Goal: Information Seeking & Learning: Learn about a topic

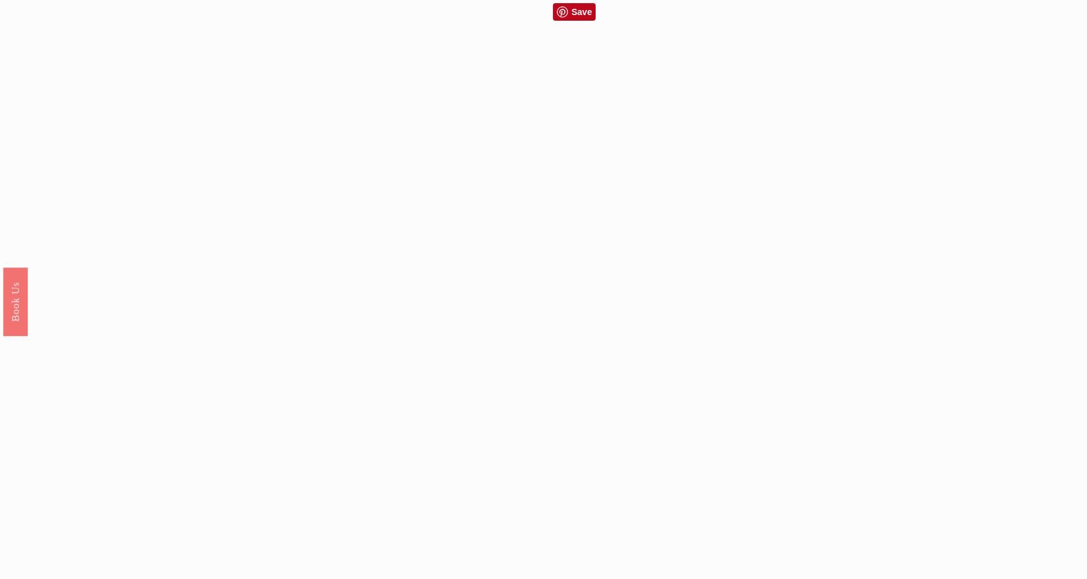
scroll to position [1187, 0]
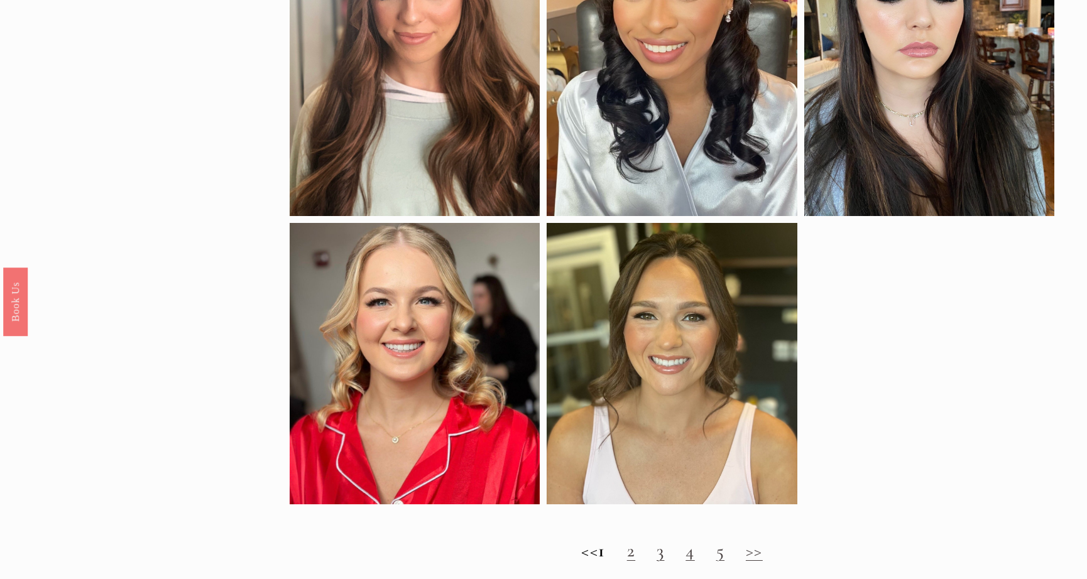
click at [635, 560] on link "2" at bounding box center [631, 551] width 8 height 22
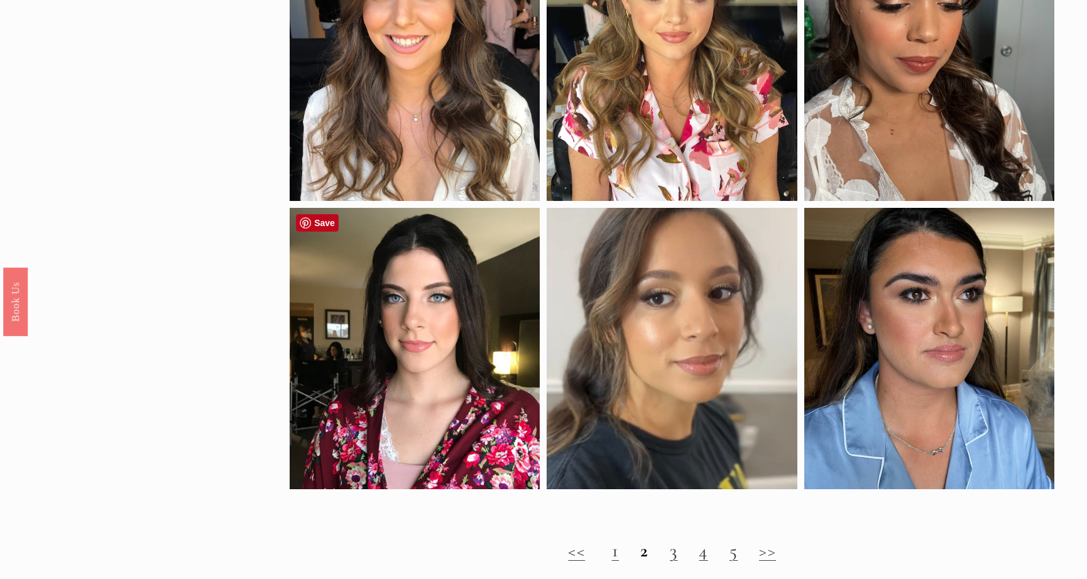
scroll to position [1119, 0]
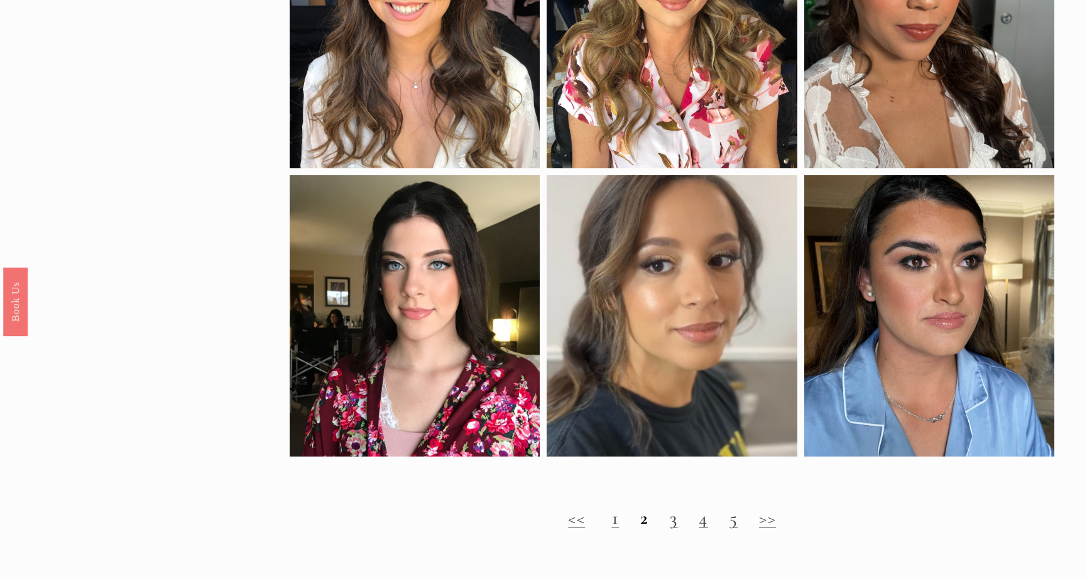
click at [677, 521] on link "3" at bounding box center [674, 518] width 8 height 22
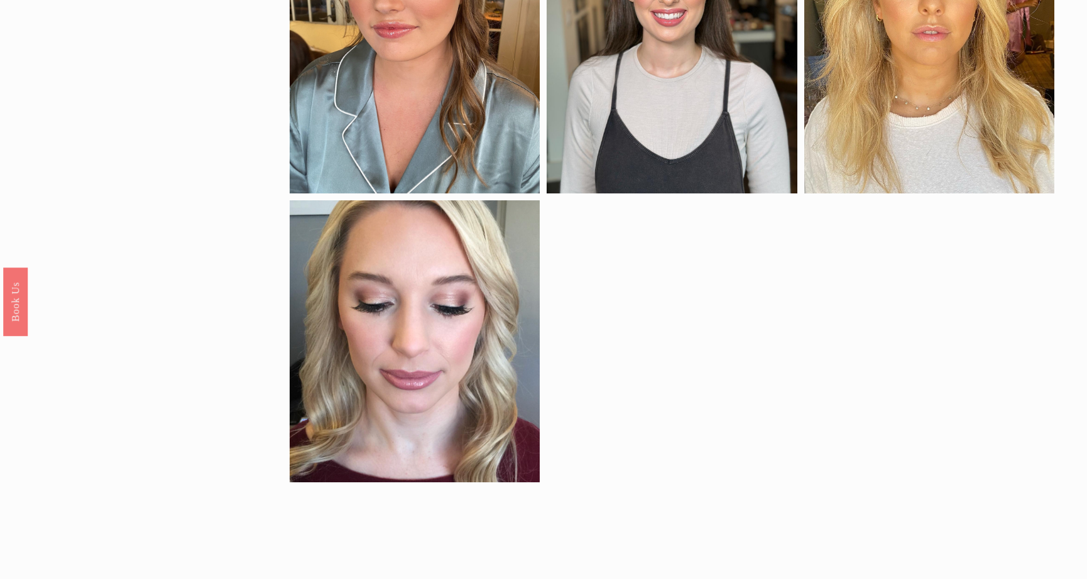
scroll to position [1180, 0]
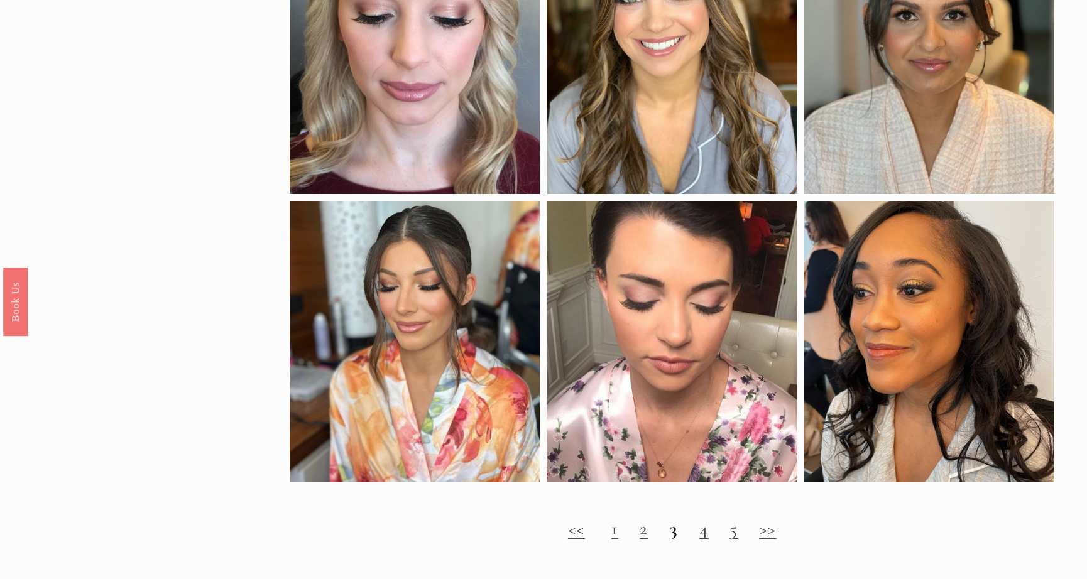
click at [704, 529] on link "4" at bounding box center [703, 529] width 9 height 22
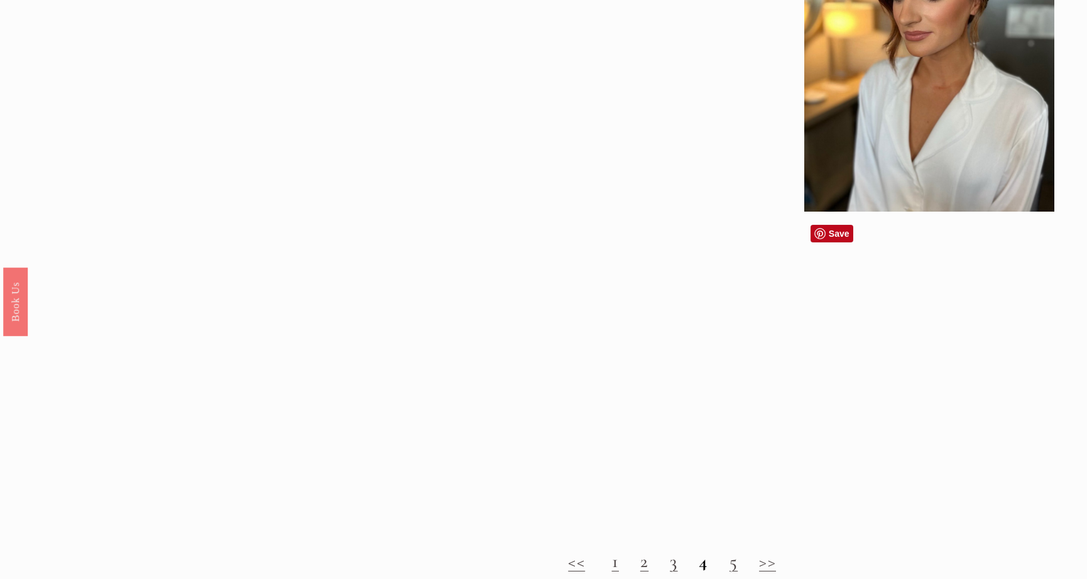
scroll to position [1221, 0]
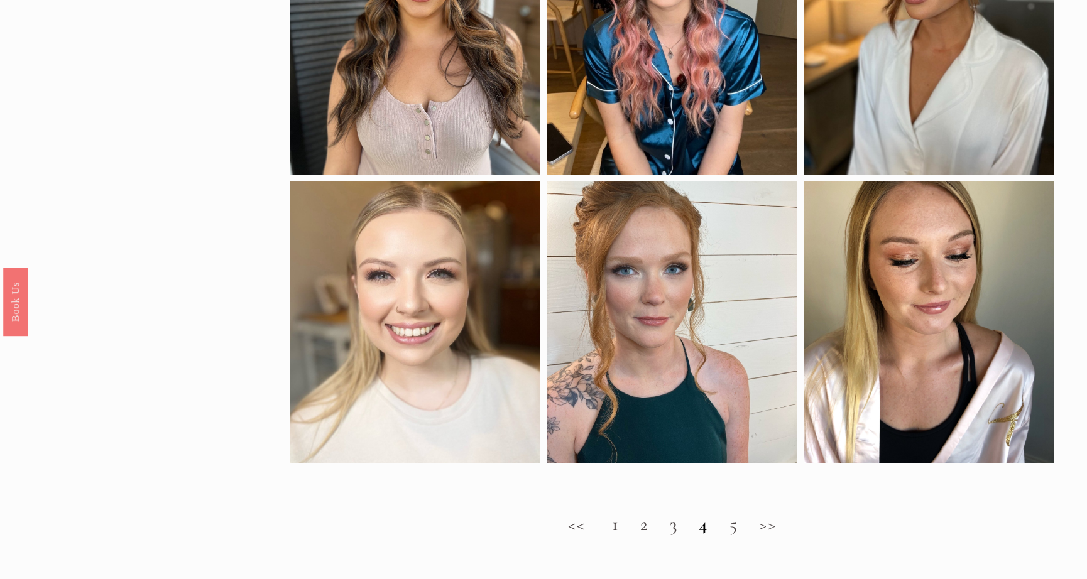
click at [735, 528] on link "5" at bounding box center [734, 524] width 8 height 22
